Goal: Task Accomplishment & Management: Use online tool/utility

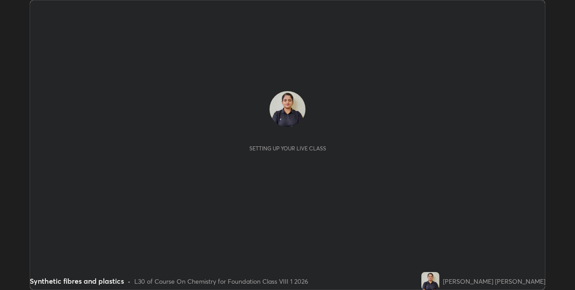
scroll to position [290, 575]
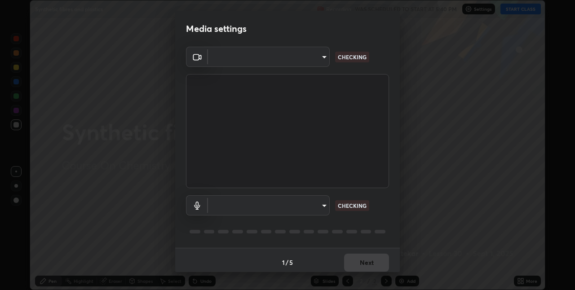
type input "e74ca63ae388f954bfaf6653c56e5440299f2e2585bfa252c10ec08d26b876d3"
type input "default"
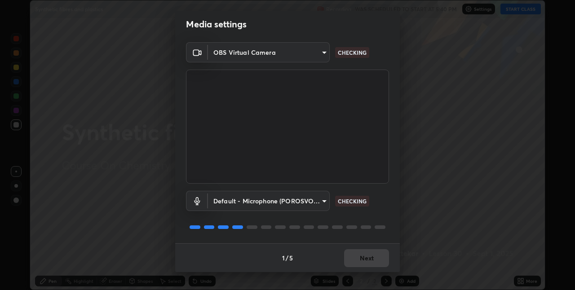
click at [384, 191] on div "Default - Microphone (POROSVOC) (1d6b:a4a7) default CHECKING" at bounding box center [287, 201] width 203 height 20
click at [386, 195] on div "Default - Microphone (POROSVOC) (1d6b:a4a7) default CHECKING" at bounding box center [287, 201] width 203 height 20
click at [386, 202] on div "Default - Microphone (POROSVOC) (1d6b:a4a7) default CHECKING" at bounding box center [287, 201] width 203 height 20
click at [388, 203] on div "OBS Virtual Camera e74ca63ae388f954bfaf6653c56e5440299f2e2585bfa252c10ec08d26b8…" at bounding box center [287, 142] width 225 height 201
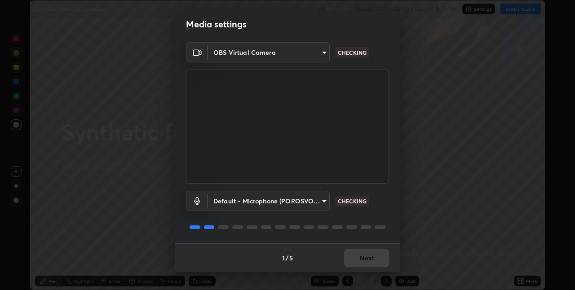
click at [386, 207] on div "Default - Microphone (POROSVOC) (1d6b:a4a7) default CHECKING" at bounding box center [287, 201] width 203 height 20
click at [382, 211] on div "Default - Microphone (POROSVOC) (1d6b:a4a7) default CHECKING" at bounding box center [287, 201] width 203 height 20
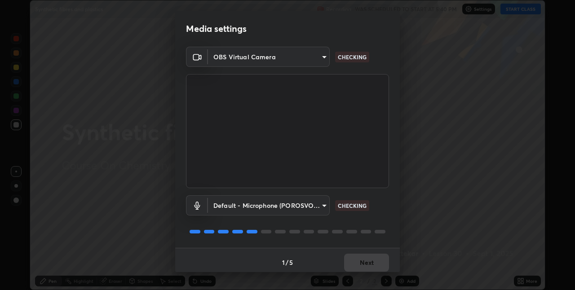
click at [391, 218] on div "OBS Virtual Camera e74ca63ae388f954bfaf6653c56e5440299f2e2585bfa252c10ec08d26b8…" at bounding box center [287, 147] width 225 height 201
click at [385, 217] on div "Default - Microphone (POROSVOC) (1d6b:a4a7) default CHECKING" at bounding box center [287, 218] width 203 height 60
click at [386, 218] on div "Default - Microphone (POROSVOC) (1d6b:a4a7) default CHECKING" at bounding box center [287, 218] width 203 height 60
click at [384, 224] on div "Default - Microphone (POROSVOC) (1d6b:a4a7) default CHECKING" at bounding box center [287, 218] width 203 height 60
click at [378, 228] on div at bounding box center [287, 231] width 203 height 11
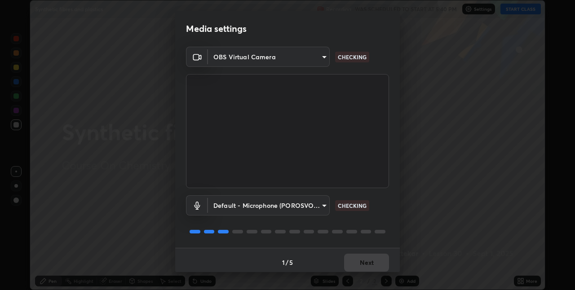
click at [376, 226] on div "Default - Microphone (POROSVOC) (1d6b:a4a7) default CHECKING" at bounding box center [287, 218] width 203 height 60
click at [372, 224] on div "Default - Microphone (POROSVOC) (1d6b:a4a7) default CHECKING" at bounding box center [287, 218] width 203 height 60
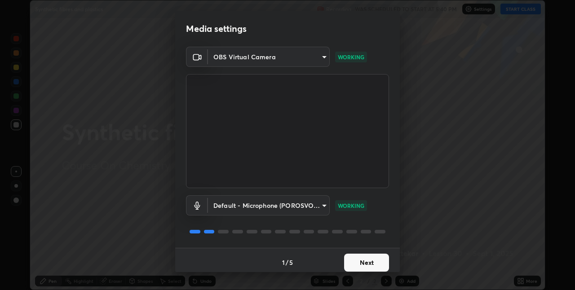
click at [374, 255] on button "Next" at bounding box center [366, 263] width 45 height 18
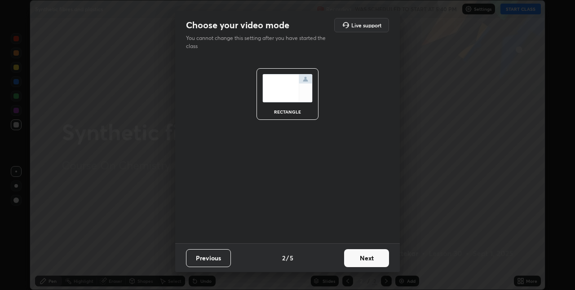
click at [371, 258] on button "Next" at bounding box center [366, 258] width 45 height 18
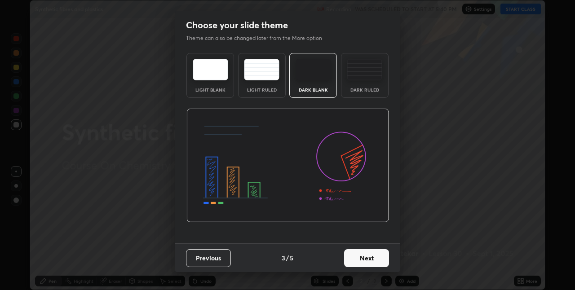
click at [368, 258] on button "Next" at bounding box center [366, 258] width 45 height 18
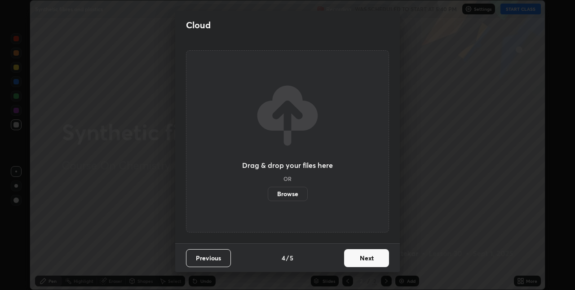
click at [366, 255] on button "Next" at bounding box center [366, 258] width 45 height 18
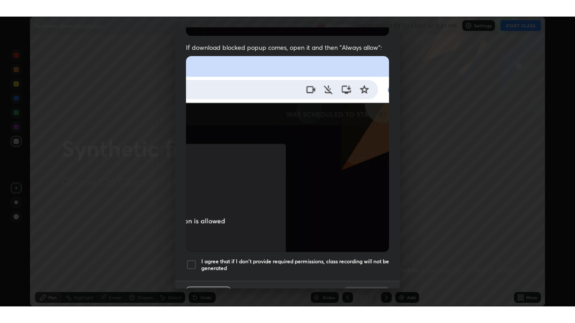
scroll to position [188, 0]
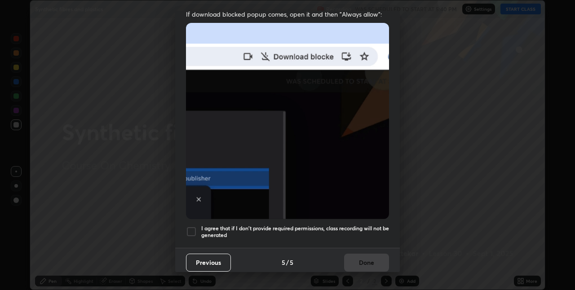
click at [368, 225] on h5 "I agree that if I don't provide required permissions, class recording will not …" at bounding box center [295, 232] width 188 height 14
click at [365, 255] on button "Done" at bounding box center [366, 263] width 45 height 18
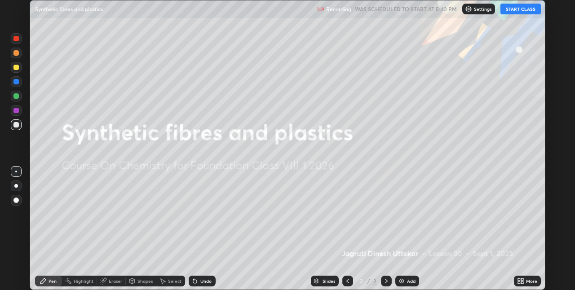
click at [515, 8] on button "START CLASS" at bounding box center [520, 9] width 40 height 11
click at [519, 279] on icon at bounding box center [519, 279] width 2 height 2
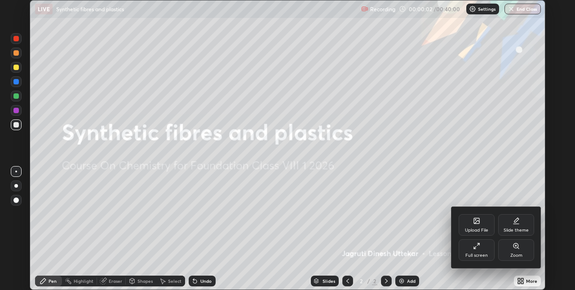
click at [472, 253] on div "Full screen" at bounding box center [476, 255] width 22 height 4
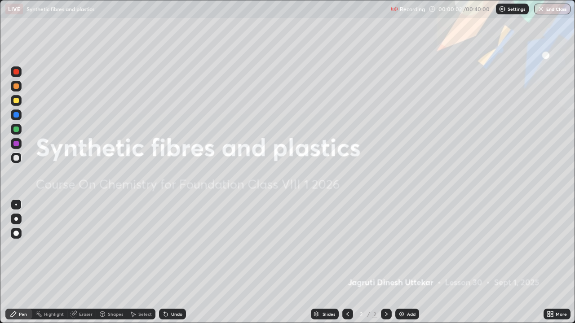
scroll to position [323, 575]
click at [402, 290] on img at bounding box center [401, 314] width 7 height 7
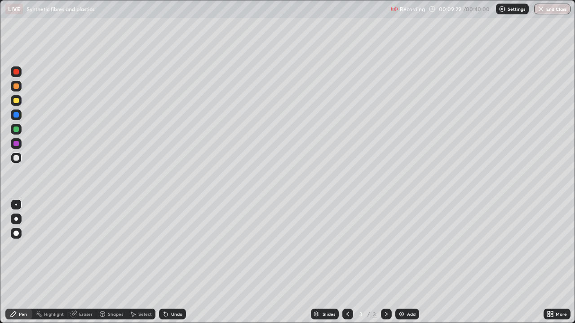
click at [176, 290] on div "Undo" at bounding box center [176, 314] width 11 height 4
click at [83, 290] on div "Eraser" at bounding box center [81, 314] width 29 height 11
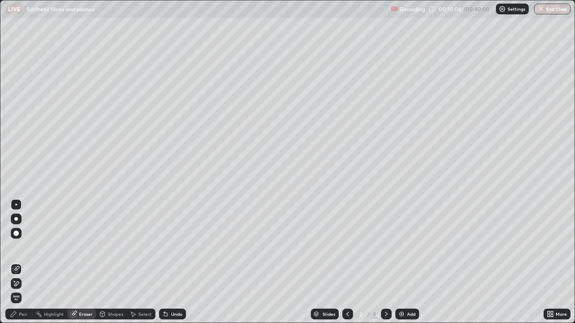
click at [20, 290] on div "Pen" at bounding box center [23, 314] width 8 height 4
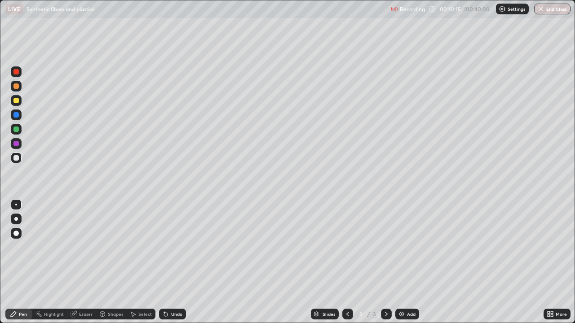
click at [168, 290] on div "Undo" at bounding box center [172, 314] width 27 height 11
click at [170, 290] on div "Undo" at bounding box center [172, 314] width 27 height 11
click at [177, 290] on div "Undo" at bounding box center [176, 314] width 11 height 4
click at [171, 290] on div "Undo" at bounding box center [176, 314] width 11 height 4
click at [173, 290] on div "Undo" at bounding box center [176, 314] width 11 height 4
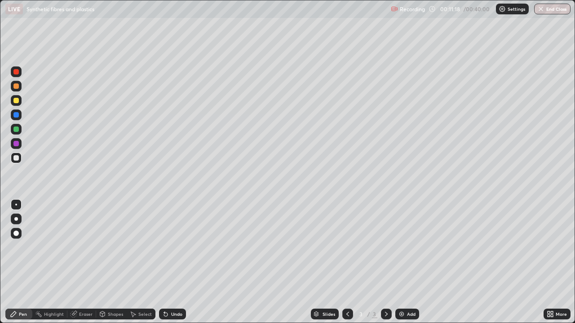
click at [175, 290] on div "Undo" at bounding box center [172, 314] width 27 height 11
click at [172, 290] on div "Undo" at bounding box center [172, 314] width 27 height 11
click at [173, 290] on div "Undo" at bounding box center [172, 314] width 27 height 11
click at [170, 290] on div "Undo" at bounding box center [172, 314] width 27 height 11
click at [86, 290] on div "Eraser" at bounding box center [85, 314] width 13 height 4
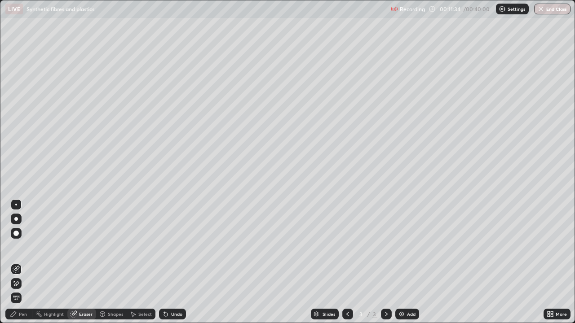
click at [22, 290] on div "Pen" at bounding box center [23, 314] width 8 height 4
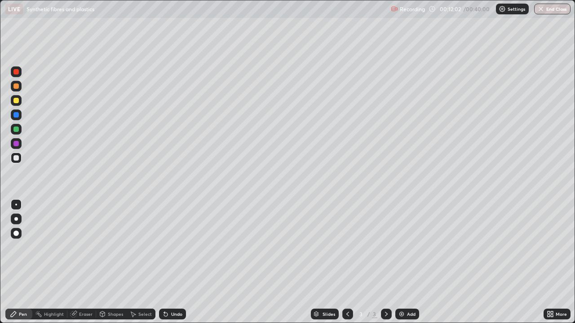
click at [172, 290] on div "Undo" at bounding box center [176, 314] width 11 height 4
click at [78, 290] on div "Eraser" at bounding box center [81, 314] width 29 height 11
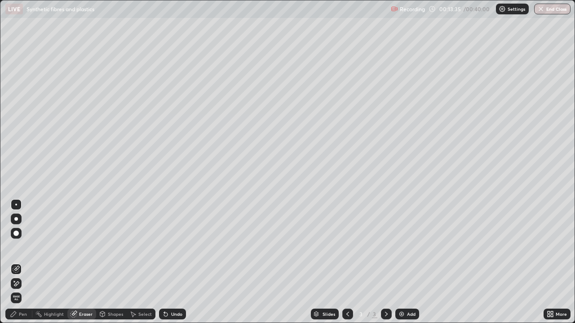
click at [18, 290] on div "Pen" at bounding box center [18, 314] width 27 height 11
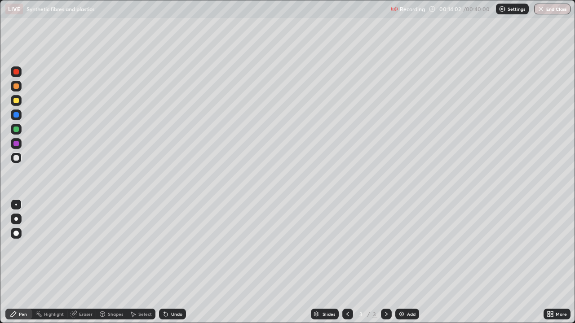
click at [171, 290] on div "Undo" at bounding box center [176, 314] width 11 height 4
click at [174, 290] on div "Undo" at bounding box center [176, 314] width 11 height 4
click at [172, 290] on div "Undo" at bounding box center [176, 314] width 11 height 4
click at [86, 290] on div "Eraser" at bounding box center [85, 314] width 13 height 4
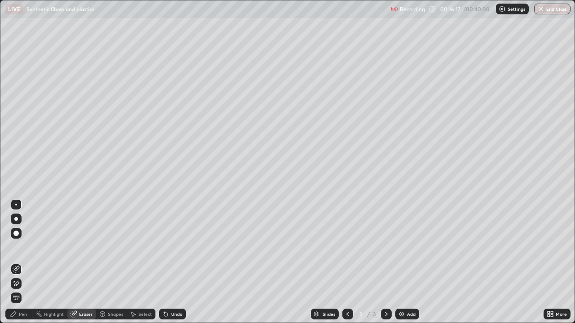
click at [27, 290] on div "Pen" at bounding box center [18, 314] width 27 height 11
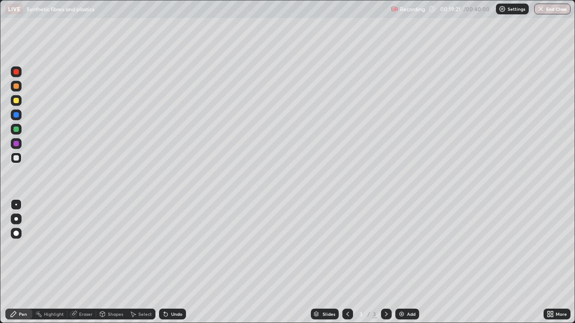
click at [16, 102] on div at bounding box center [15, 100] width 5 height 5
click at [170, 290] on div "Undo" at bounding box center [172, 314] width 27 height 11
click at [169, 290] on div "Undo" at bounding box center [172, 314] width 27 height 11
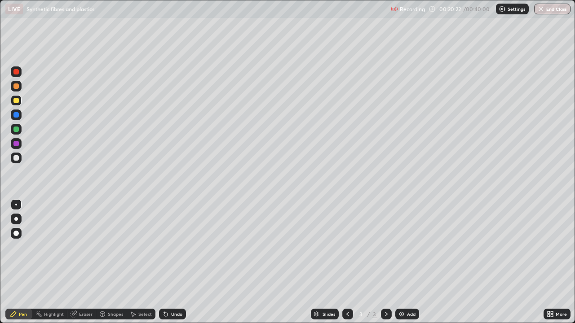
click at [172, 290] on div "Undo" at bounding box center [176, 314] width 11 height 4
click at [404, 290] on img at bounding box center [401, 314] width 7 height 7
click at [345, 290] on icon at bounding box center [347, 314] width 7 height 7
click at [385, 290] on icon at bounding box center [386, 314] width 7 height 7
click at [172, 290] on div "Undo" at bounding box center [176, 314] width 11 height 4
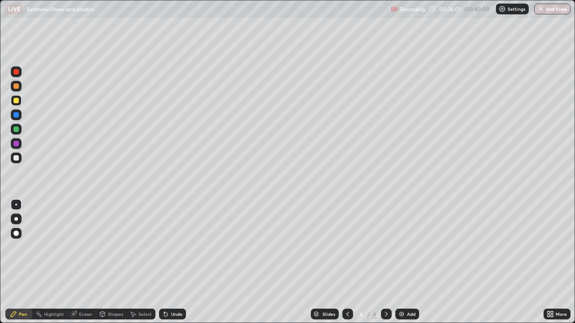
click at [174, 290] on div "Undo" at bounding box center [172, 314] width 27 height 11
click at [176, 290] on div "Undo" at bounding box center [172, 314] width 27 height 11
click at [173, 290] on div "Undo" at bounding box center [172, 314] width 27 height 11
click at [347, 290] on icon at bounding box center [347, 314] width 7 height 7
click at [385, 290] on icon at bounding box center [386, 314] width 7 height 7
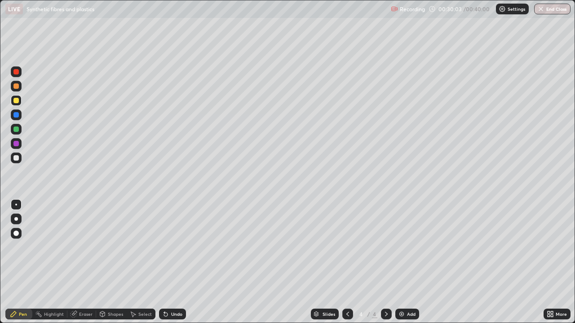
click at [176, 290] on div "Undo" at bounding box center [176, 314] width 11 height 4
click at [16, 128] on div at bounding box center [15, 129] width 5 height 5
click at [171, 290] on div "Undo" at bounding box center [172, 314] width 27 height 11
click at [178, 290] on div "Undo" at bounding box center [176, 314] width 11 height 4
click at [176, 290] on div "Undo" at bounding box center [176, 314] width 11 height 4
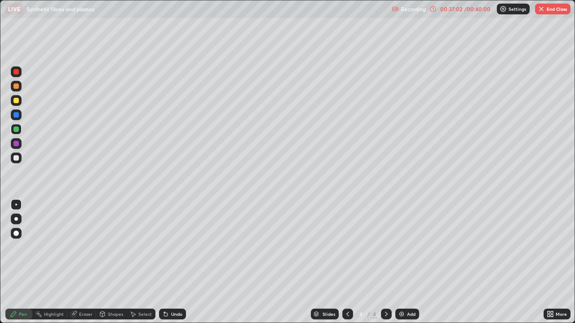
click at [177, 290] on div "Undo" at bounding box center [176, 314] width 11 height 4
click at [182, 290] on div "Undo" at bounding box center [172, 314] width 27 height 11
click at [86, 290] on div "Eraser" at bounding box center [85, 314] width 13 height 4
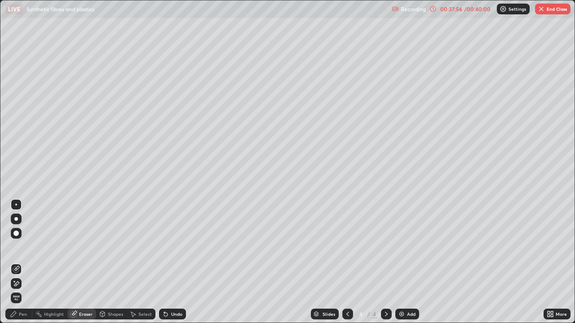
click at [22, 290] on div "Pen" at bounding box center [23, 314] width 8 height 4
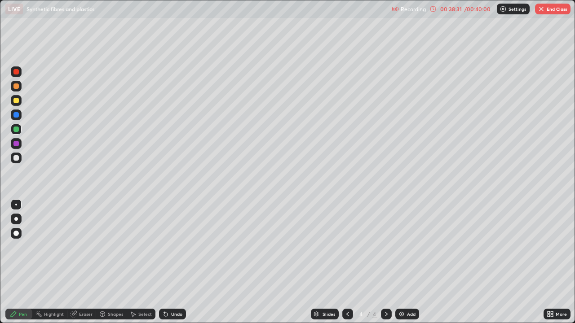
click at [177, 290] on div "Undo" at bounding box center [176, 314] width 11 height 4
click at [178, 290] on div "Undo" at bounding box center [176, 314] width 11 height 4
click at [177, 290] on div "Undo" at bounding box center [176, 314] width 11 height 4
click at [175, 290] on div "Undo" at bounding box center [176, 314] width 11 height 4
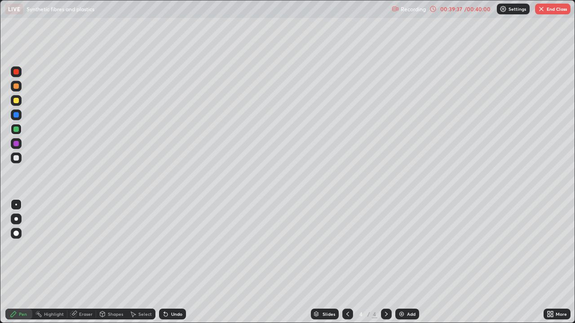
click at [173, 290] on div "Undo" at bounding box center [176, 314] width 11 height 4
click at [176, 290] on div "Undo" at bounding box center [176, 314] width 11 height 4
click at [177, 290] on div "Undo" at bounding box center [176, 314] width 11 height 4
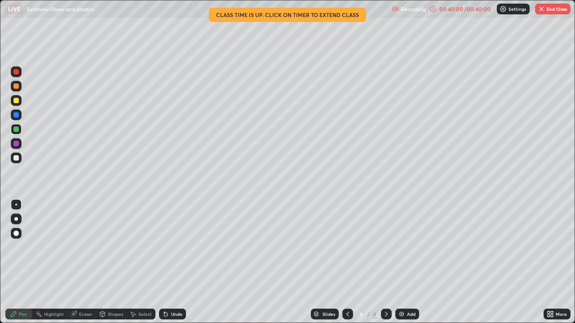
click at [18, 158] on div at bounding box center [15, 157] width 5 height 5
click at [466, 10] on div "/ 00:40:00" at bounding box center [477, 8] width 28 height 5
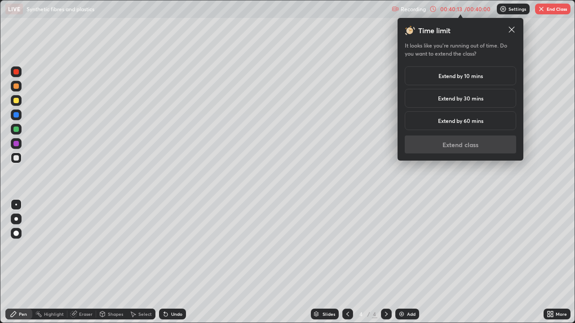
click at [477, 96] on h5 "Extend by 30 mins" at bounding box center [460, 98] width 45 height 8
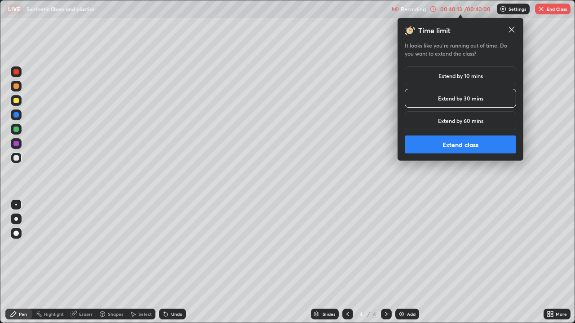
click at [463, 144] on button "Extend class" at bounding box center [460, 145] width 111 height 18
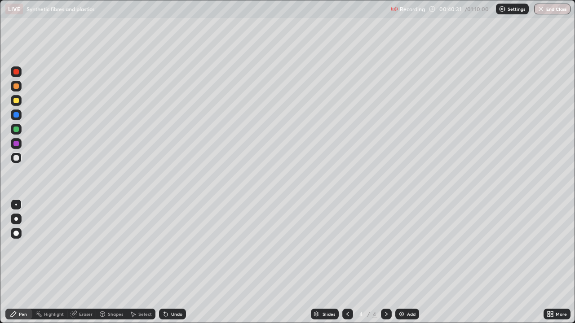
click at [175, 290] on div "Undo" at bounding box center [176, 314] width 11 height 4
click at [176, 290] on div "Undo" at bounding box center [176, 314] width 11 height 4
click at [399, 290] on img at bounding box center [401, 314] width 7 height 7
click at [176, 290] on div "Undo" at bounding box center [176, 314] width 11 height 4
click at [13, 147] on div at bounding box center [16, 143] width 11 height 11
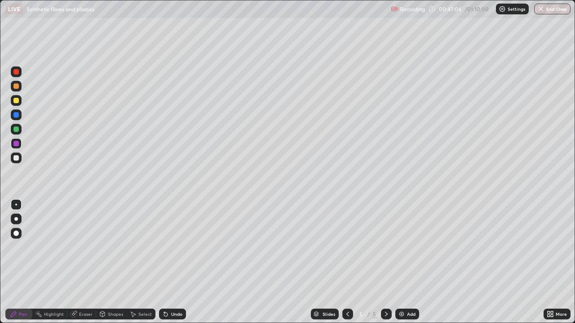
click at [164, 290] on icon at bounding box center [164, 312] width 1 height 1
click at [177, 290] on div "Undo" at bounding box center [176, 314] width 11 height 4
click at [72, 290] on icon at bounding box center [74, 315] width 6 height 6
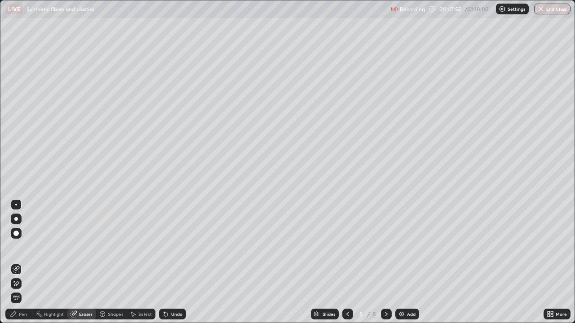
click at [19, 290] on div "Pen" at bounding box center [23, 314] width 8 height 4
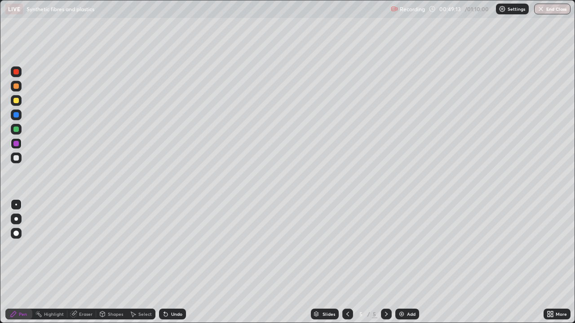
click at [171, 290] on div "Undo" at bounding box center [176, 314] width 11 height 4
click at [172, 290] on div "Undo" at bounding box center [176, 314] width 11 height 4
click at [175, 290] on div "Undo" at bounding box center [172, 314] width 27 height 11
click at [16, 290] on icon at bounding box center [13, 314] width 5 height 5
click at [176, 290] on div "Undo" at bounding box center [176, 314] width 11 height 4
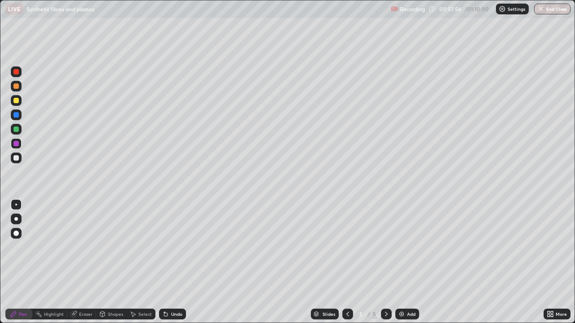
click at [177, 290] on div "Undo" at bounding box center [176, 314] width 11 height 4
click at [176, 290] on div "Undo" at bounding box center [176, 314] width 11 height 4
click at [536, 9] on button "End Class" at bounding box center [552, 9] width 36 height 11
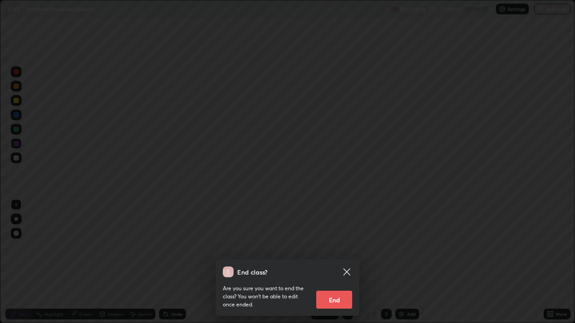
click at [326, 290] on button "End" at bounding box center [334, 300] width 36 height 18
